Goal: Information Seeking & Learning: Learn about a topic

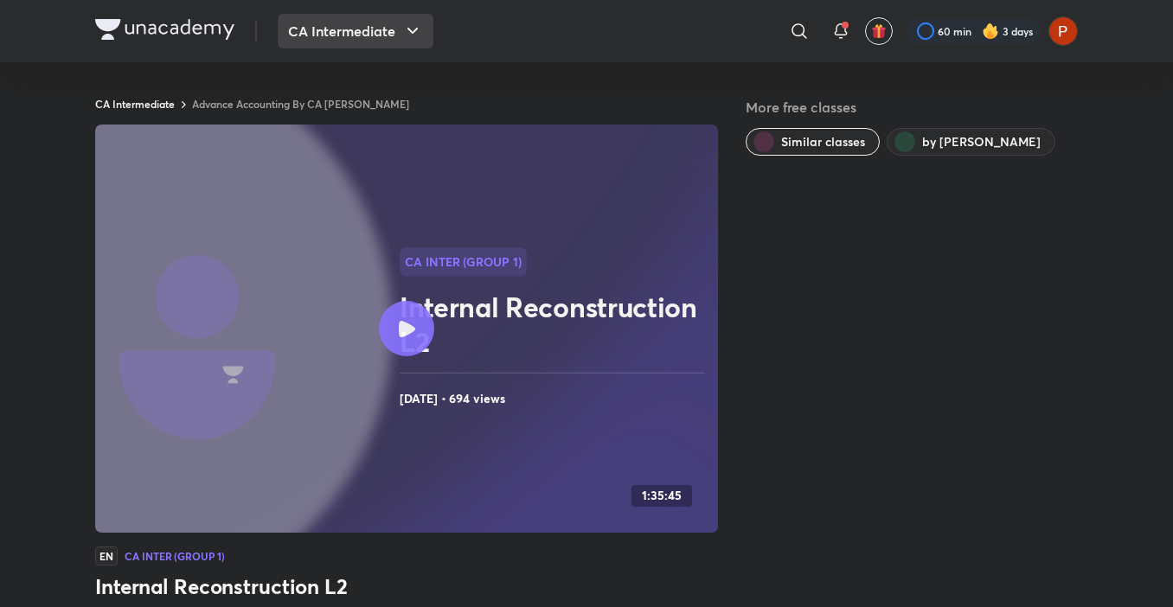
click at [346, 19] on button "CA Intermediate" at bounding box center [356, 31] width 156 height 35
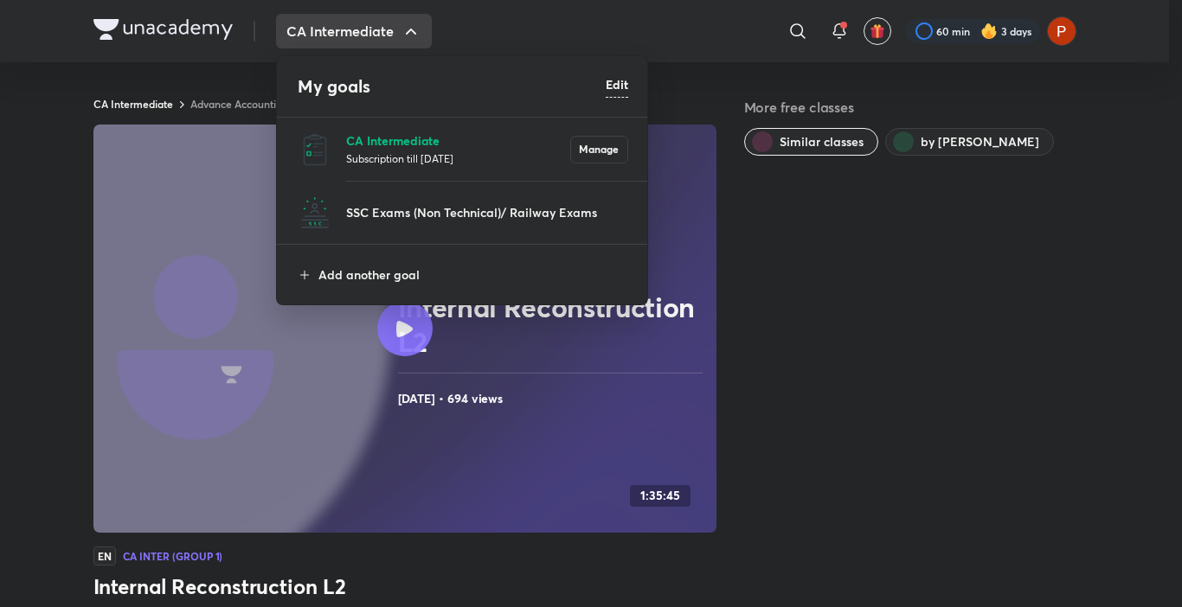
click at [420, 137] on p "CA Intermediate" at bounding box center [458, 140] width 224 height 18
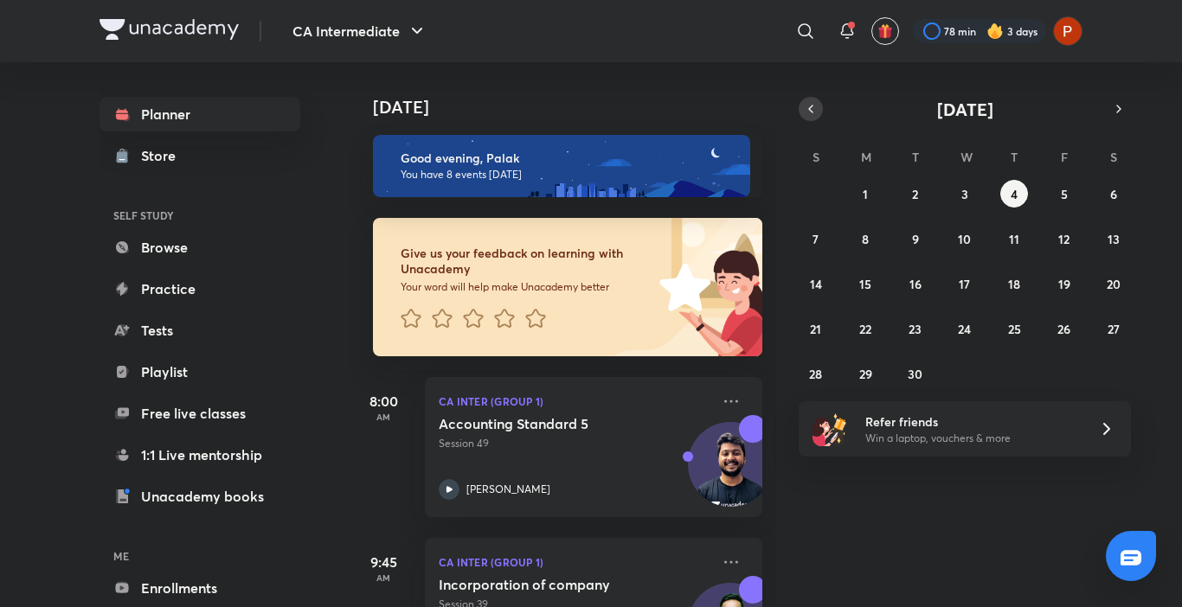
click at [809, 107] on icon "button" at bounding box center [811, 109] width 14 height 16
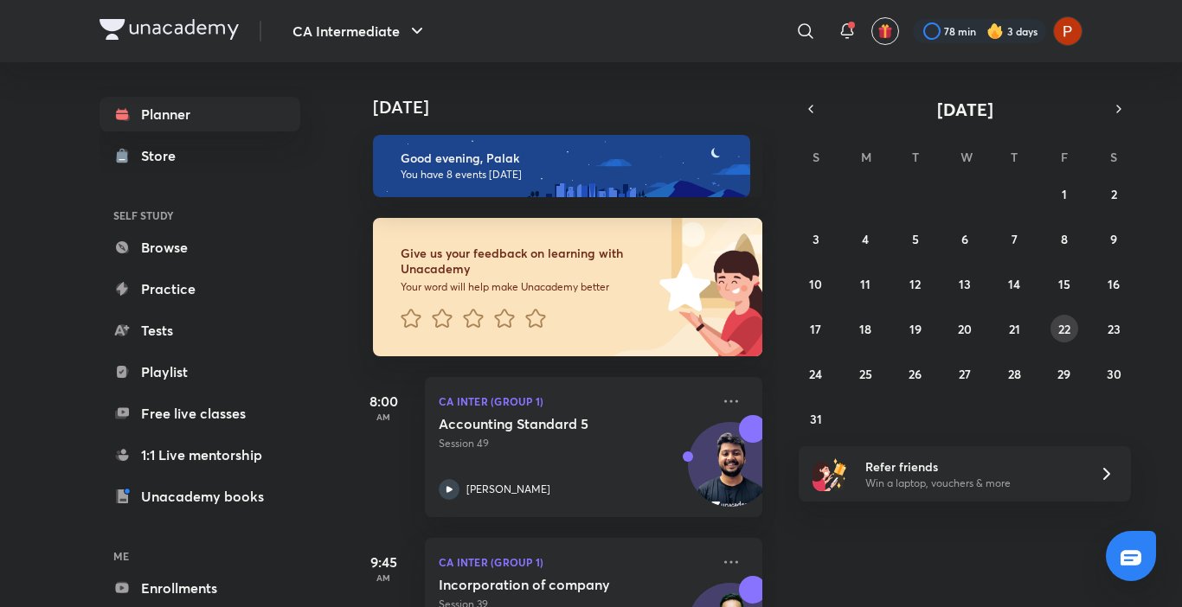
click at [1055, 336] on button "22" at bounding box center [1064, 329] width 28 height 28
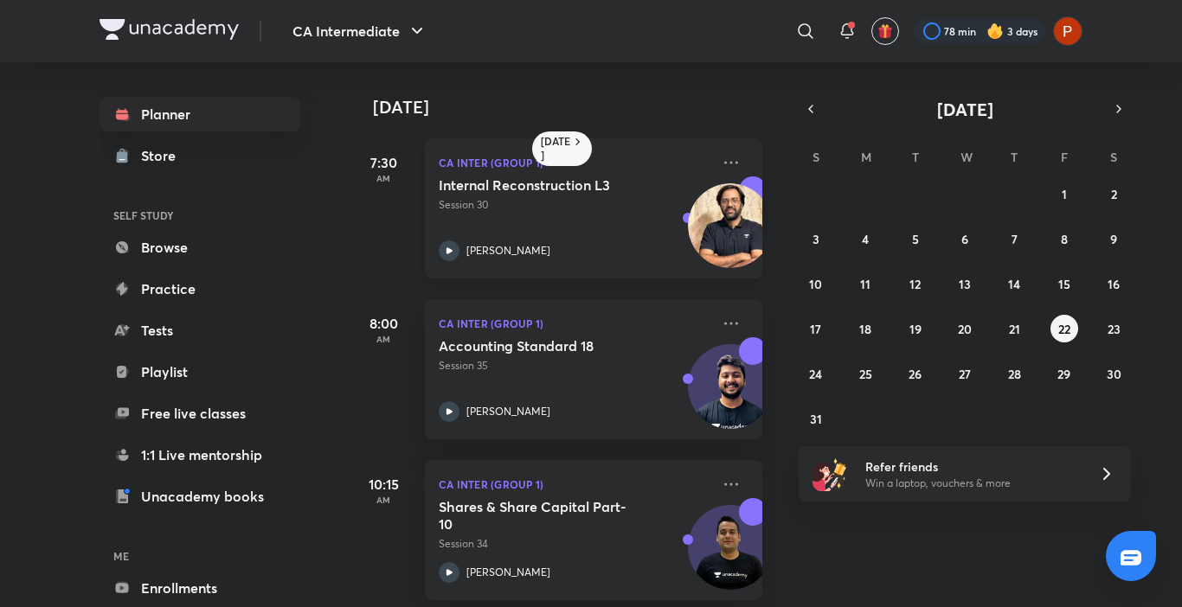
click at [564, 184] on h5 "Internal Reconstruction L3" at bounding box center [546, 184] width 215 height 17
